Goal: Information Seeking & Learning: Learn about a topic

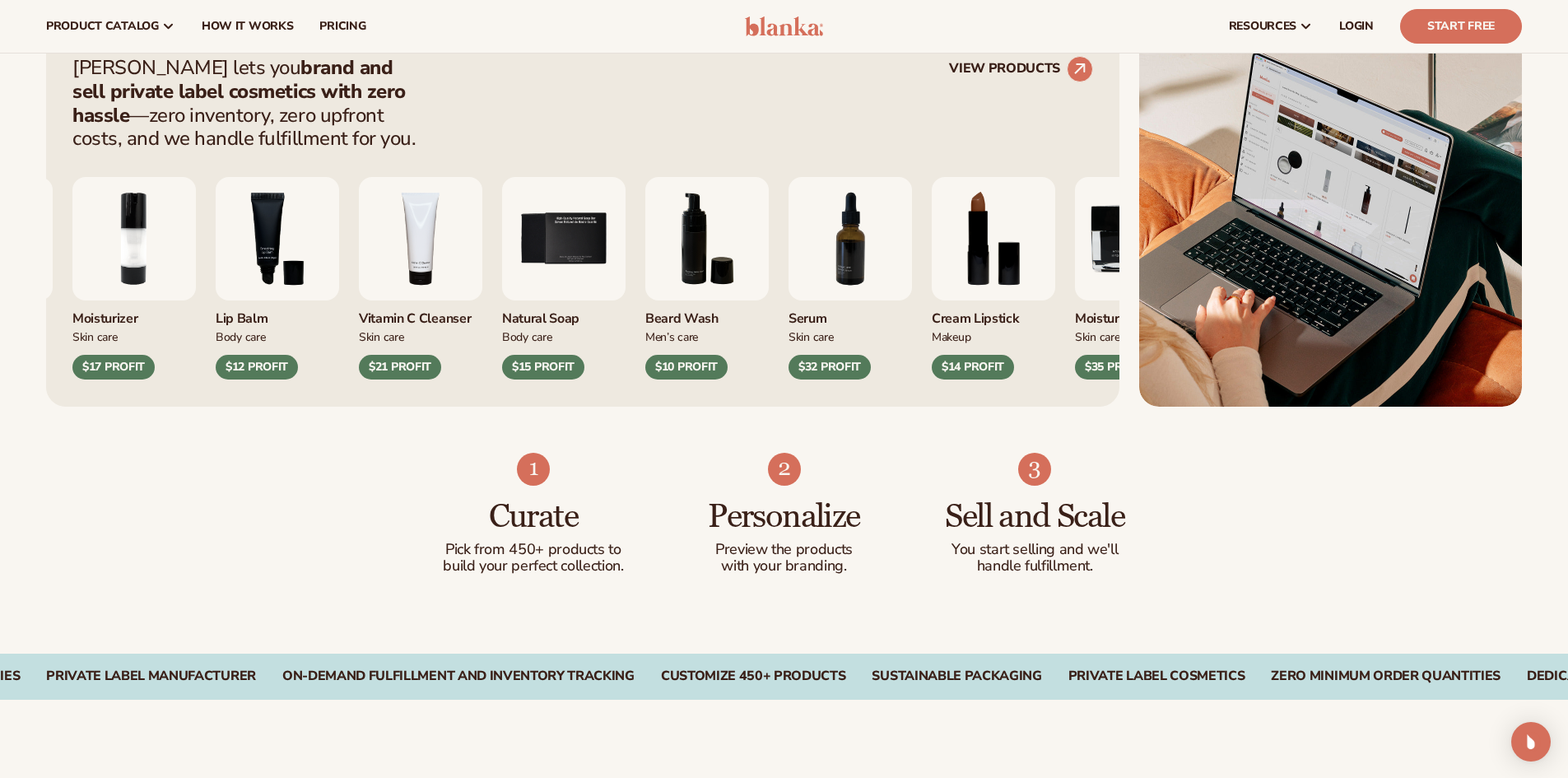
scroll to position [412, 0]
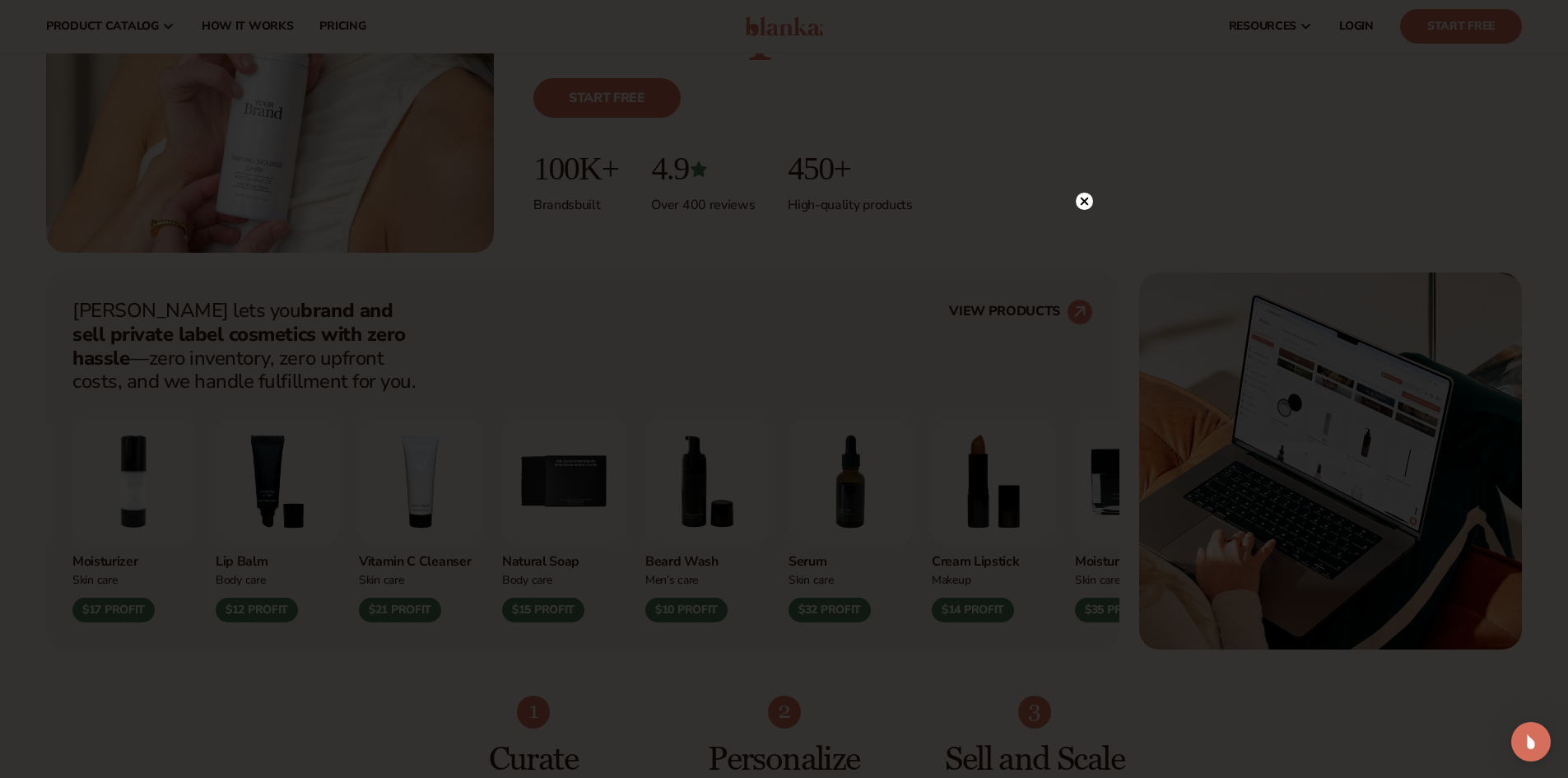
click at [1083, 195] on circle at bounding box center [1085, 202] width 18 height 18
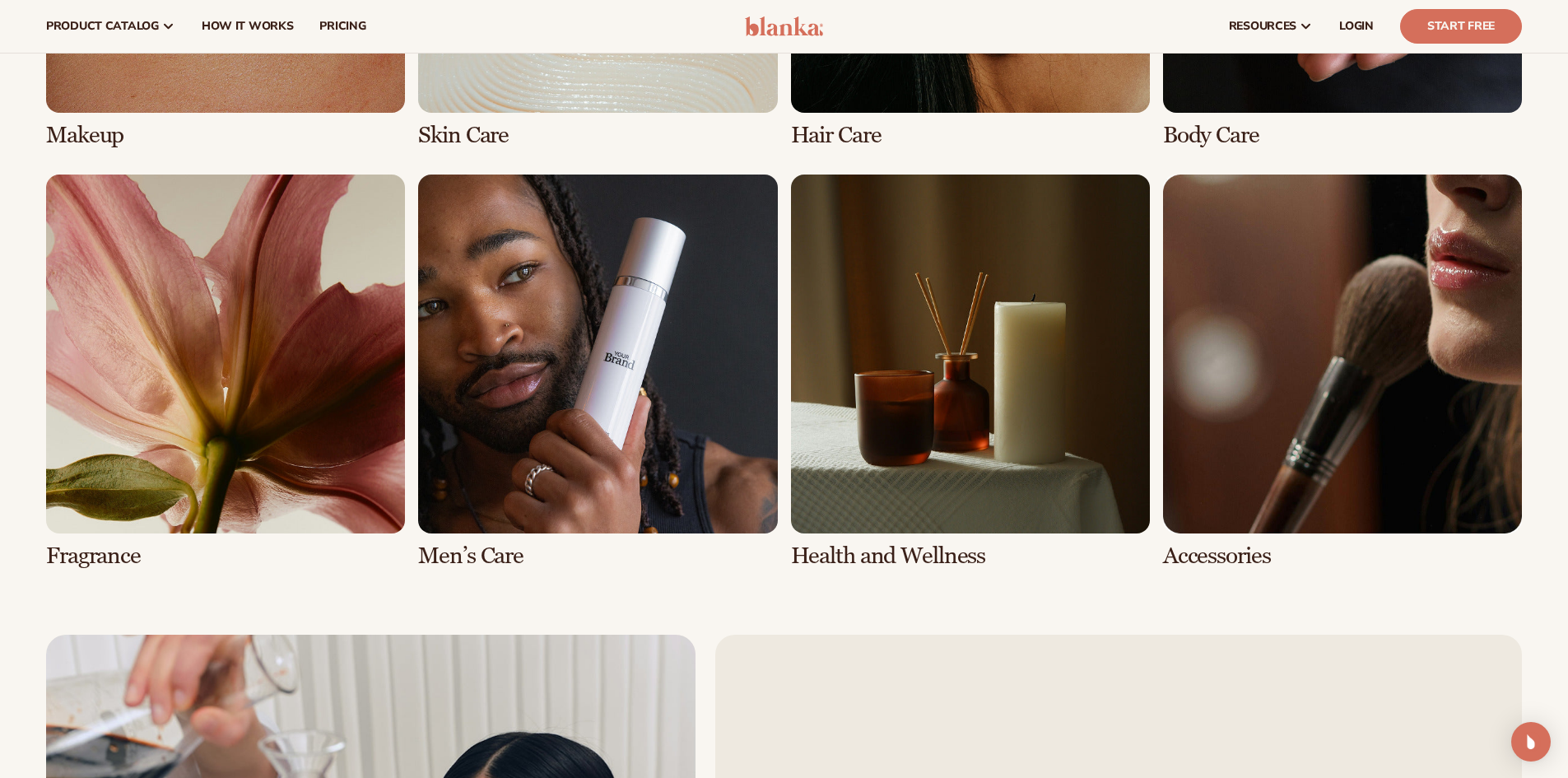
scroll to position [3539, 0]
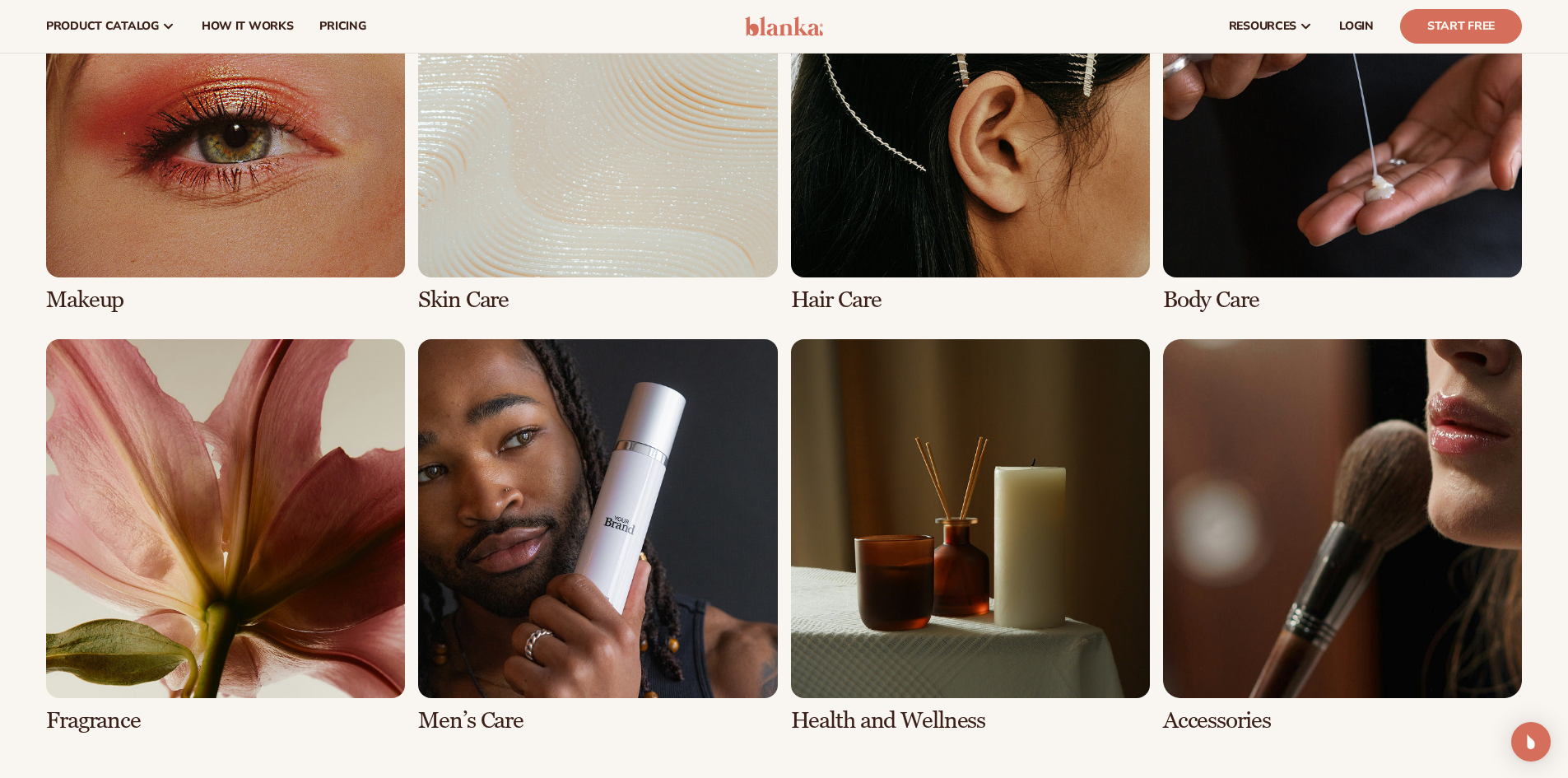
click at [996, 476] on link "7 / 8" at bounding box center [970, 536] width 359 height 394
click at [915, 714] on link "7 / 8" at bounding box center [970, 536] width 359 height 394
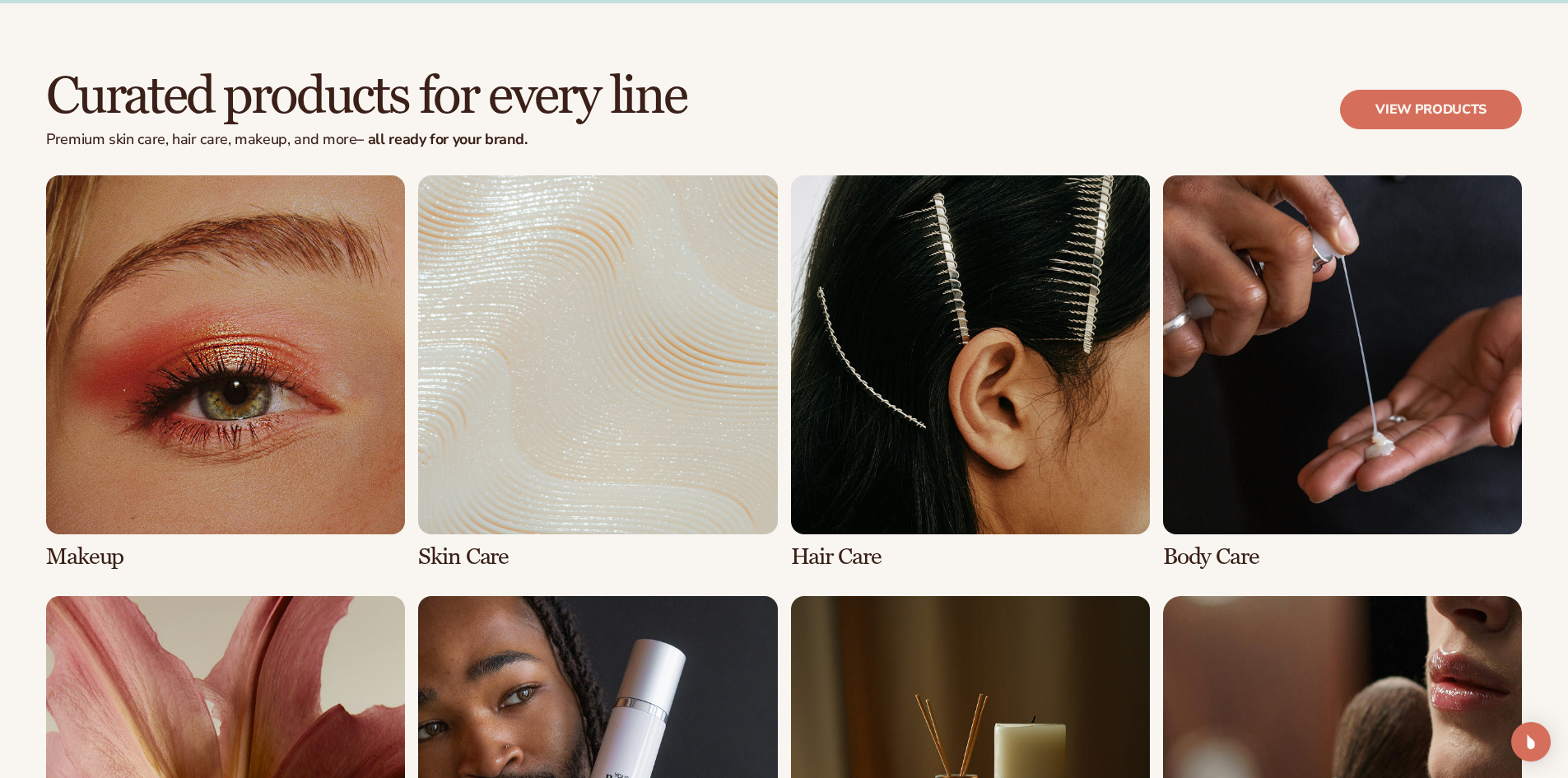
scroll to position [3293, 0]
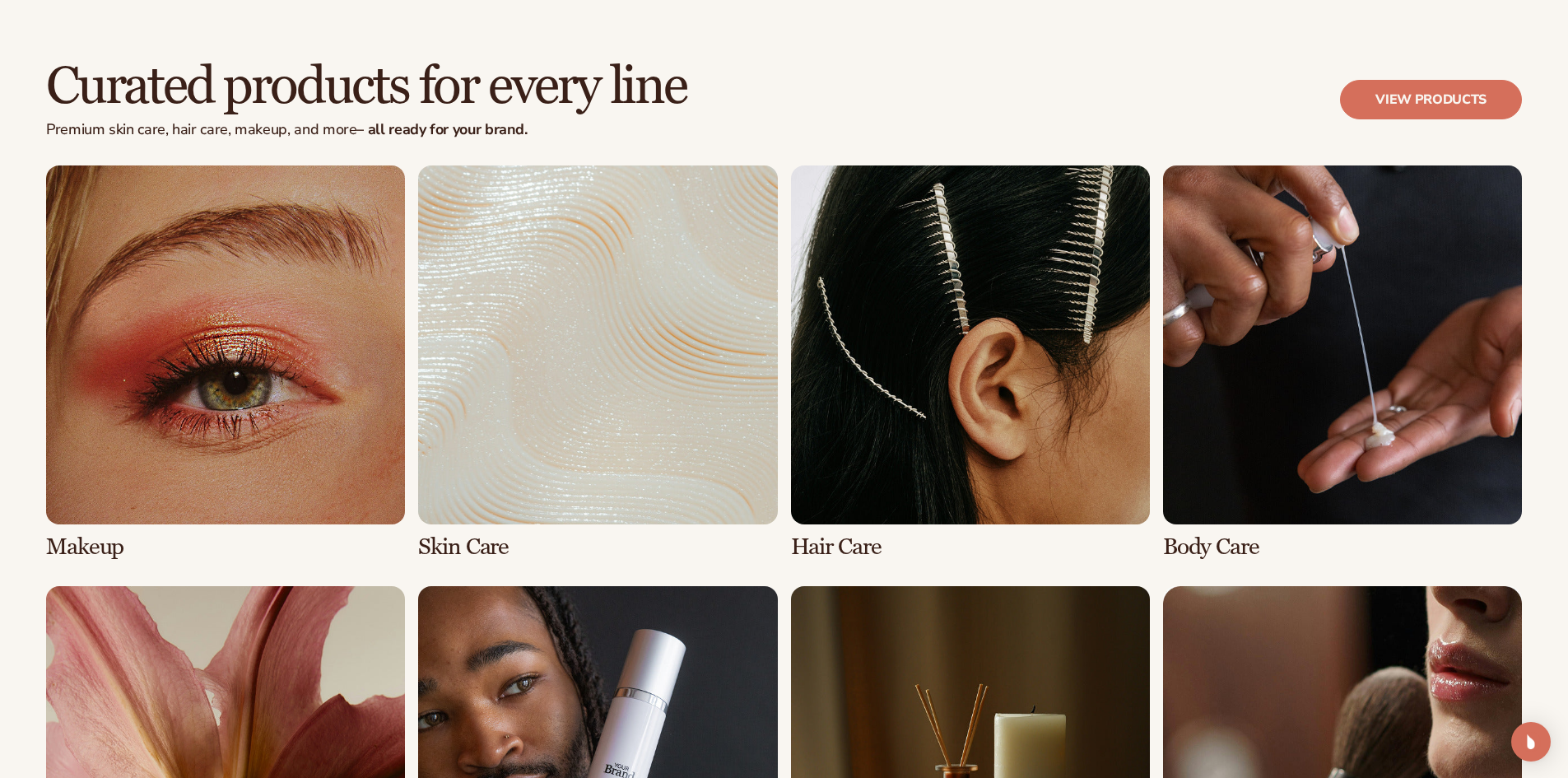
click at [990, 436] on link "3 / 8" at bounding box center [970, 362] width 359 height 394
click at [846, 544] on link "3 / 8" at bounding box center [970, 362] width 359 height 394
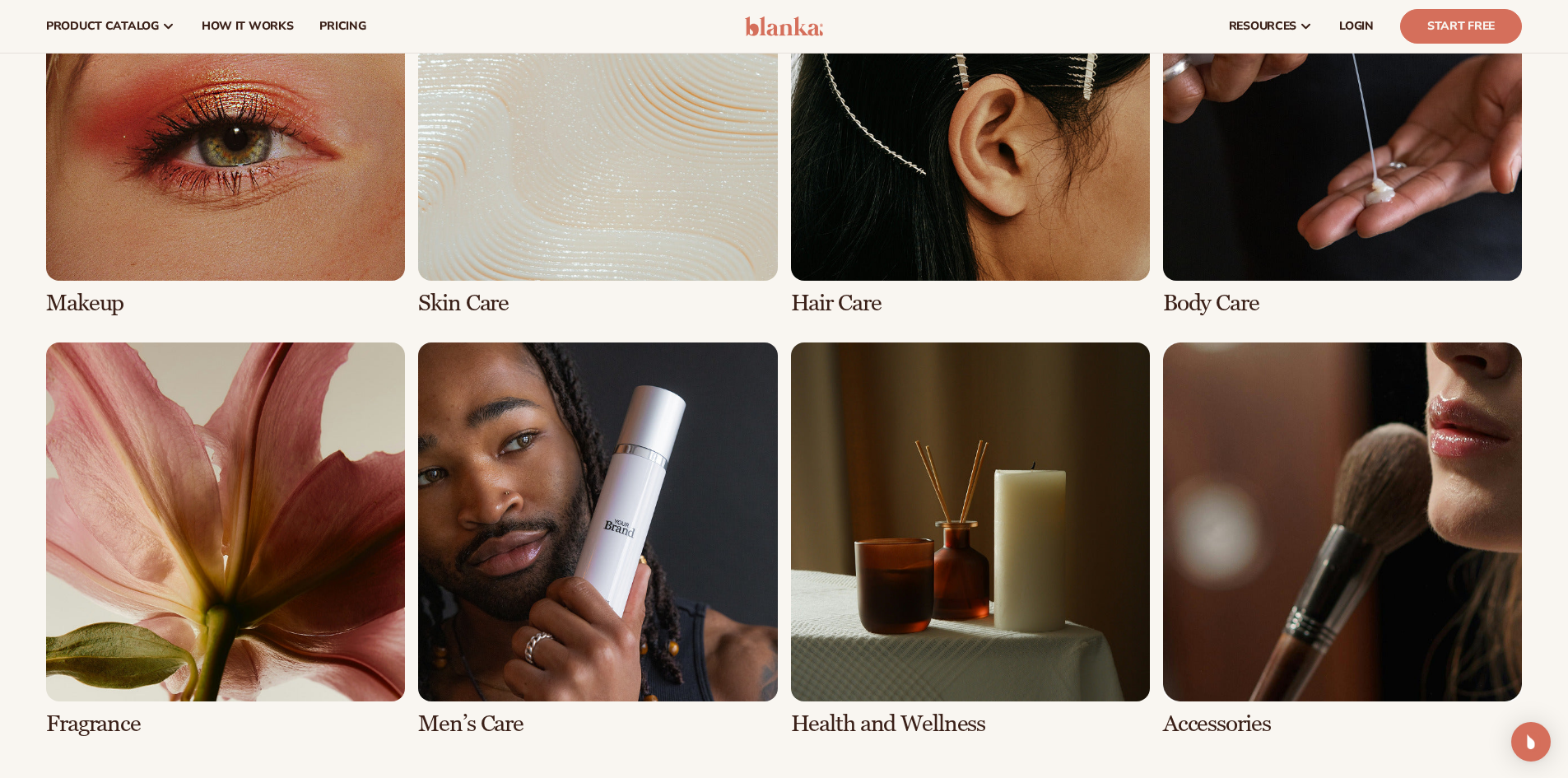
click at [1352, 474] on link "8 / 8" at bounding box center [1342, 540] width 359 height 394
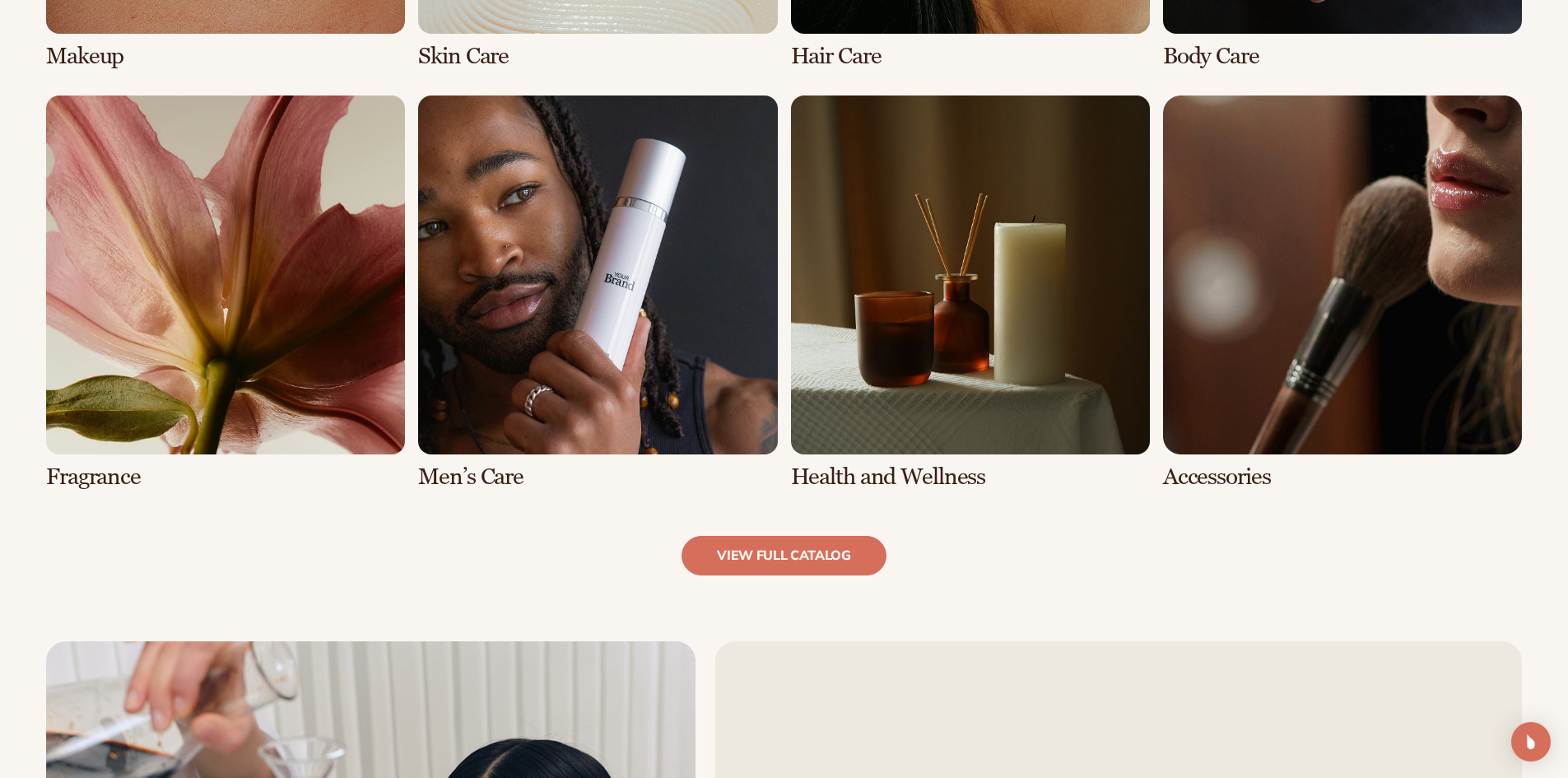
click at [1213, 482] on link "8 / 8" at bounding box center [1342, 292] width 359 height 394
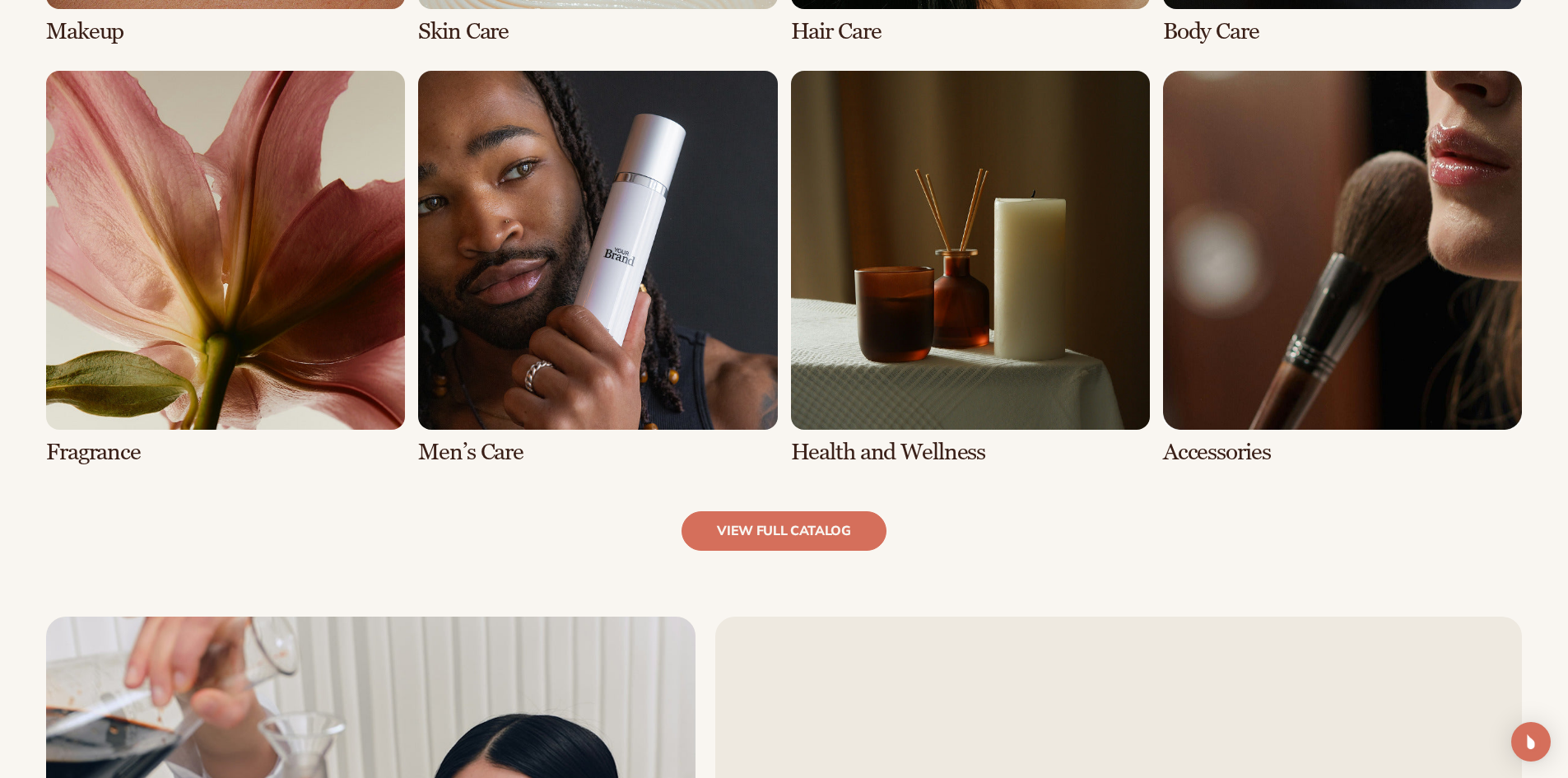
scroll to position [1728, 0]
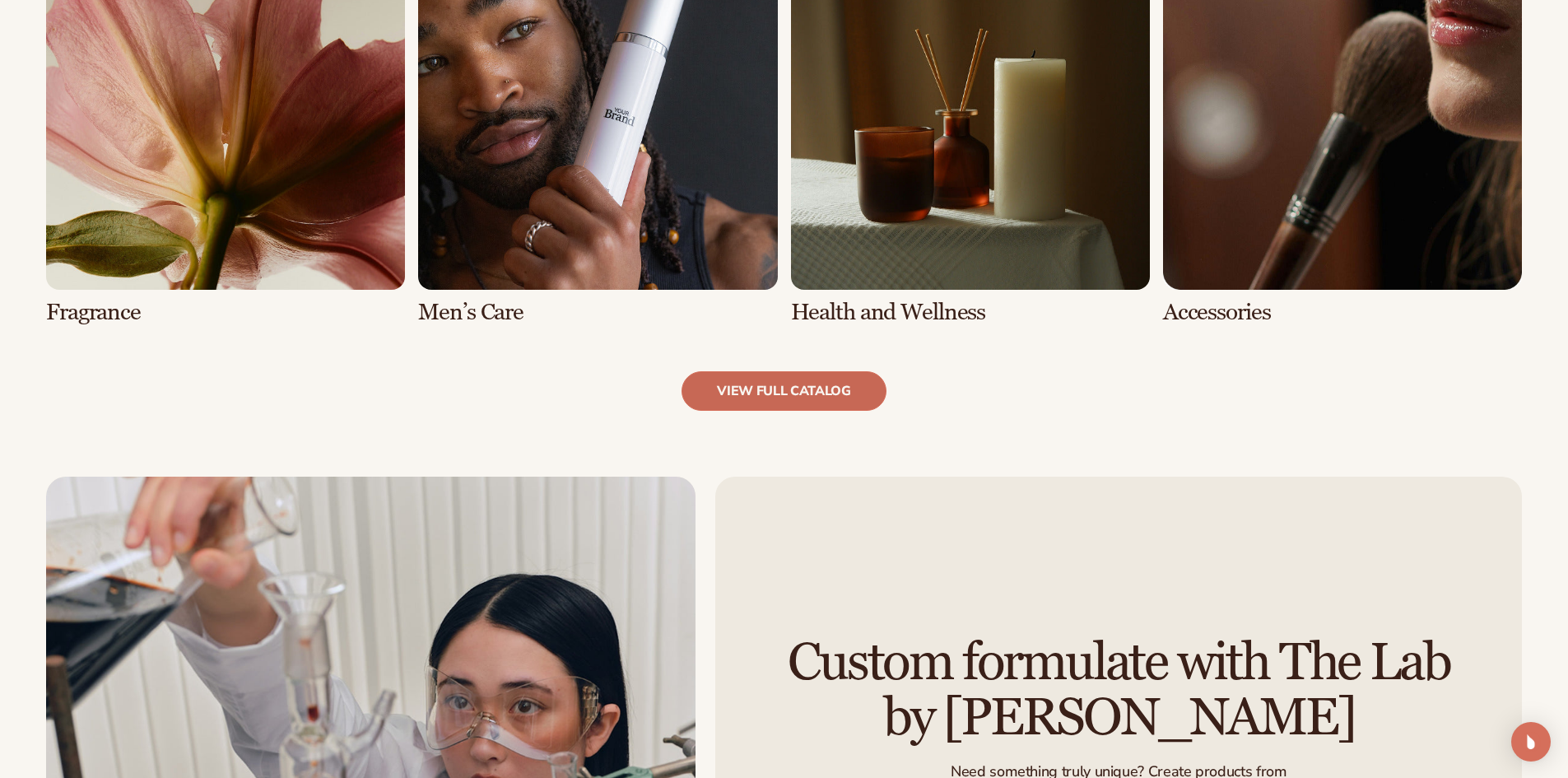
click at [824, 386] on link "view full catalog" at bounding box center [784, 391] width 205 height 39
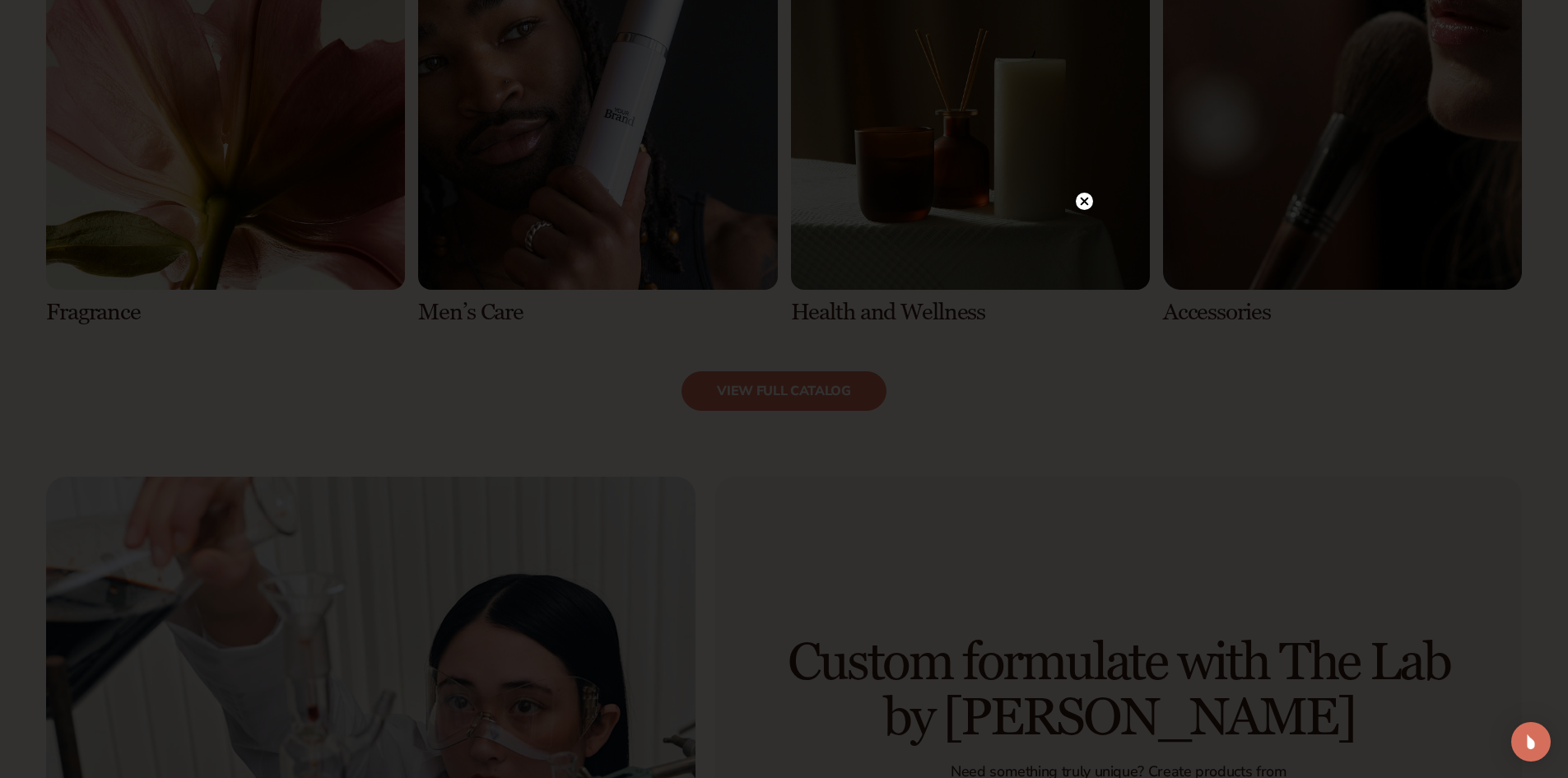
click at [1088, 196] on circle at bounding box center [1085, 202] width 18 height 18
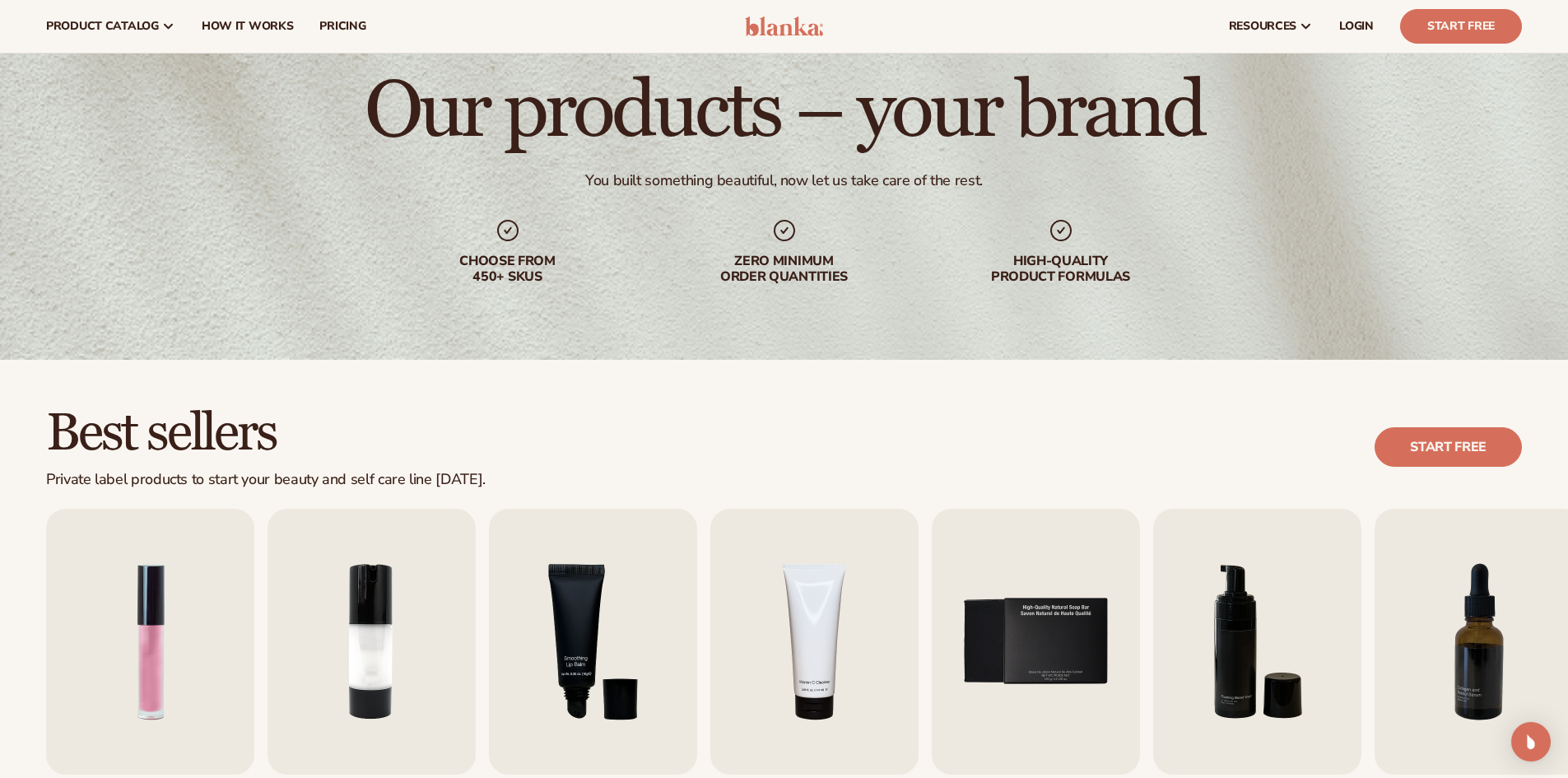
scroll to position [0, 0]
